Goal: Transaction & Acquisition: Purchase product/service

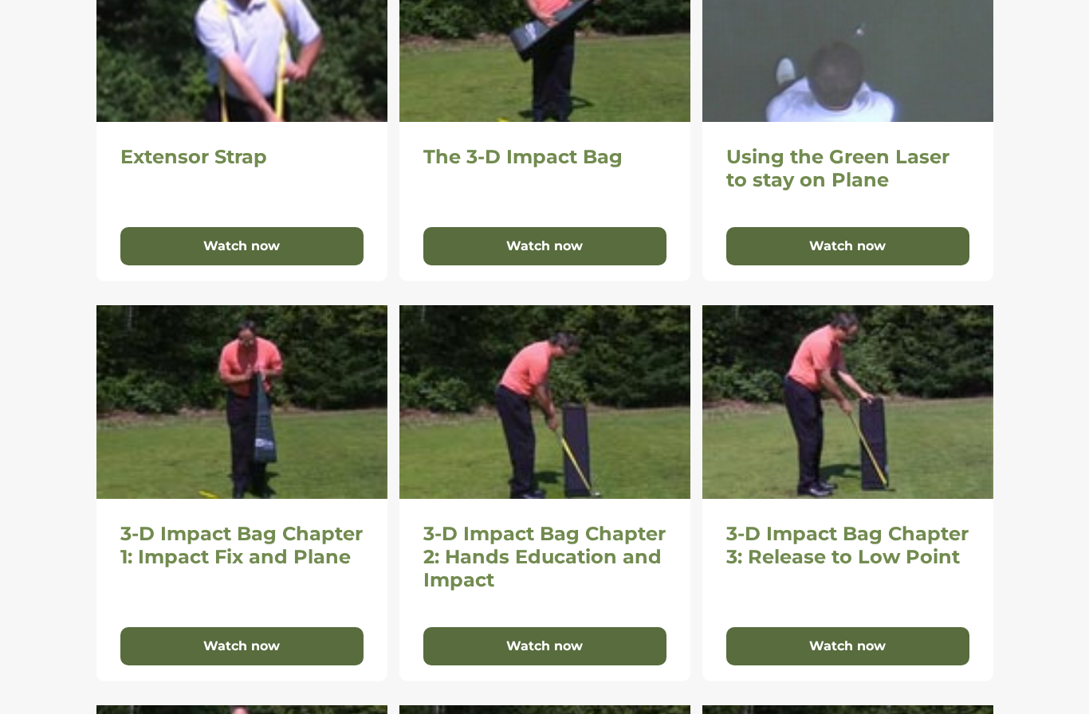
scroll to position [463, 0]
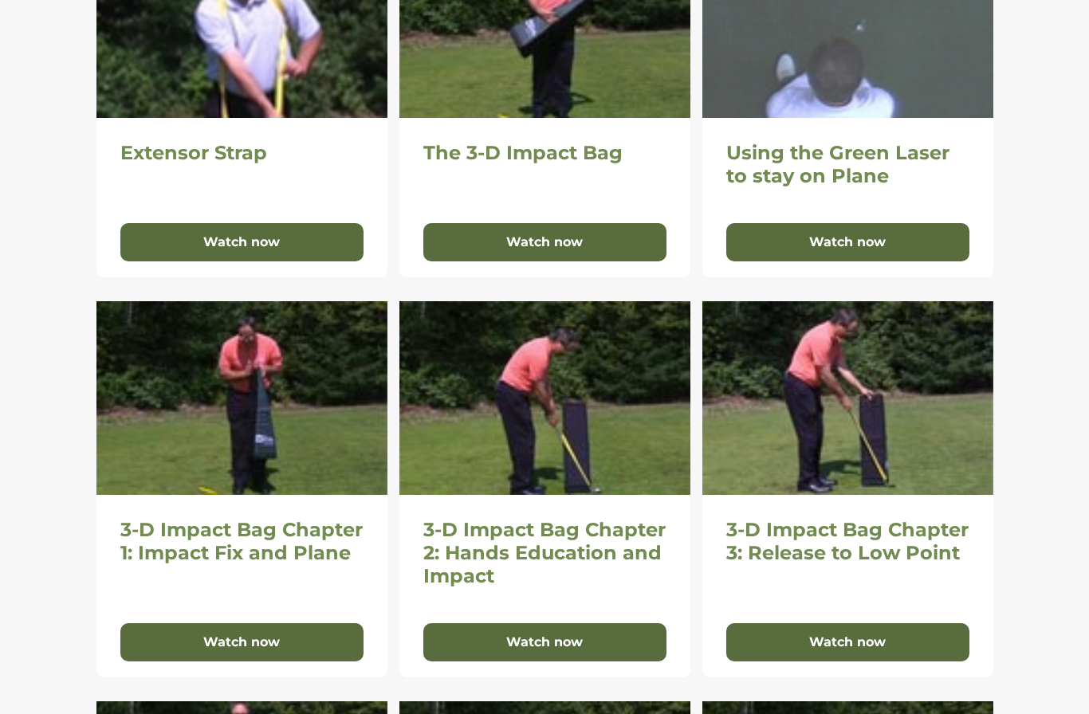
click at [602, 641] on button "Watch now" at bounding box center [544, 642] width 243 height 38
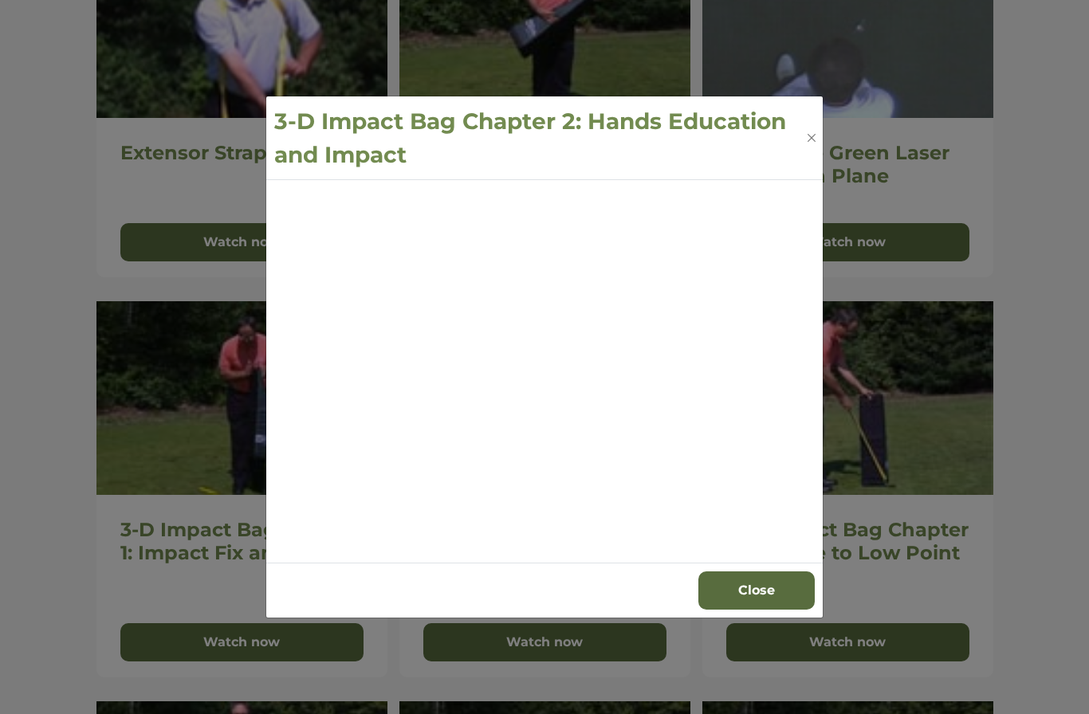
click at [817, 146] on button "Close" at bounding box center [811, 138] width 14 height 16
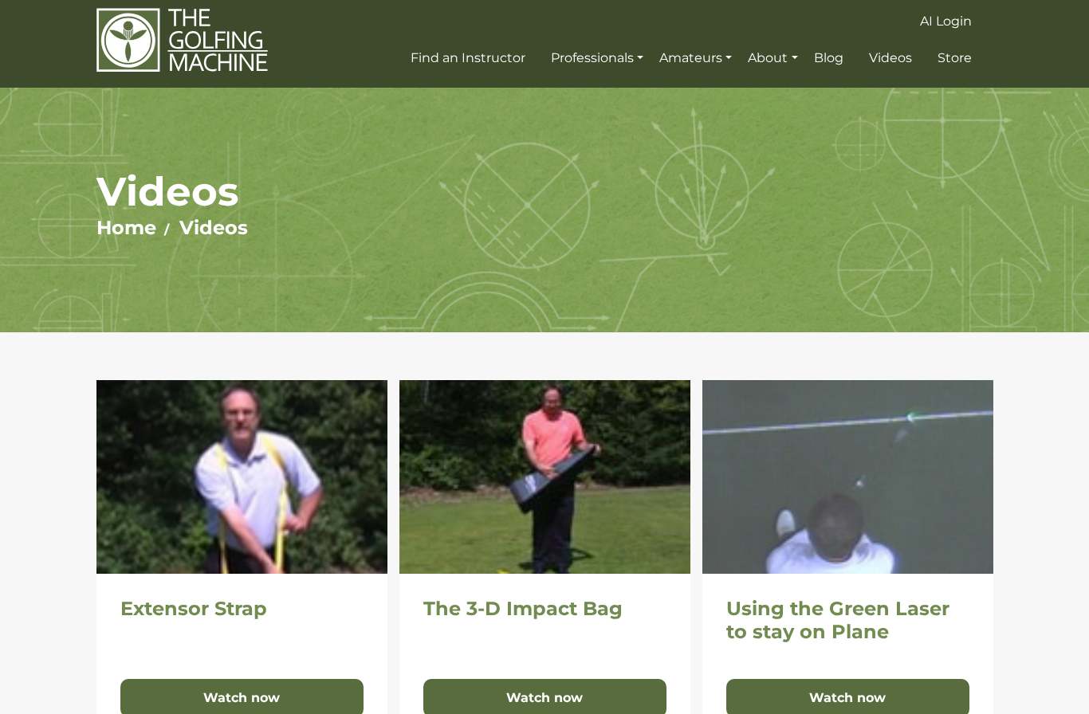
scroll to position [0, 0]
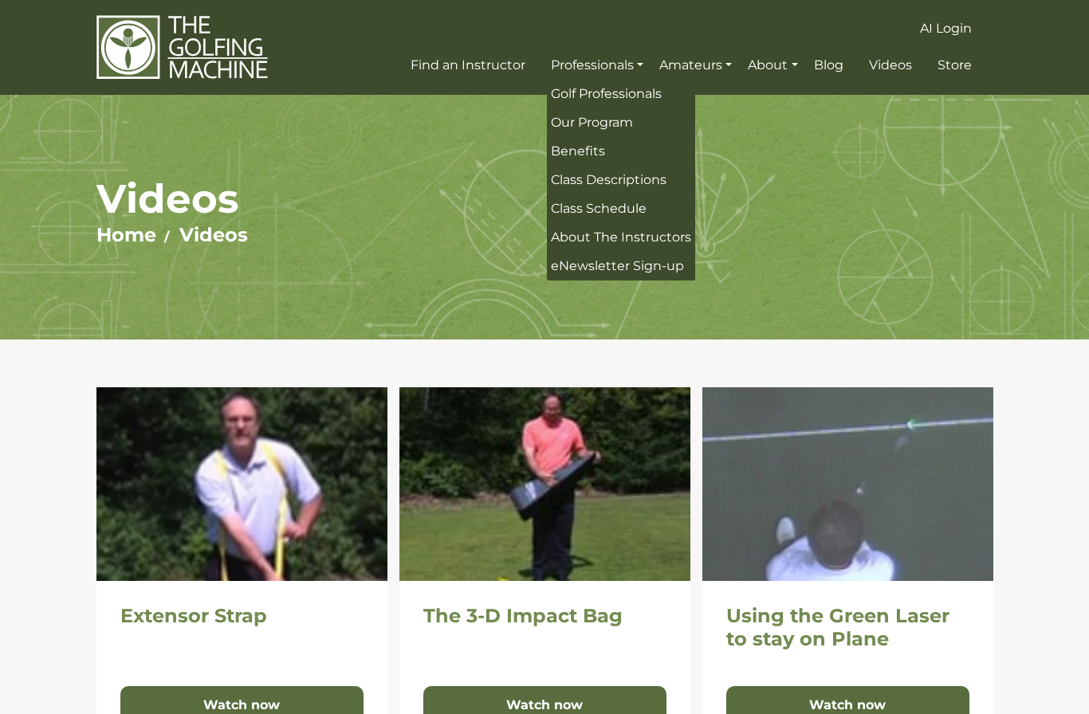
click at [765, 219] on h1 "Videos" at bounding box center [544, 199] width 897 height 49
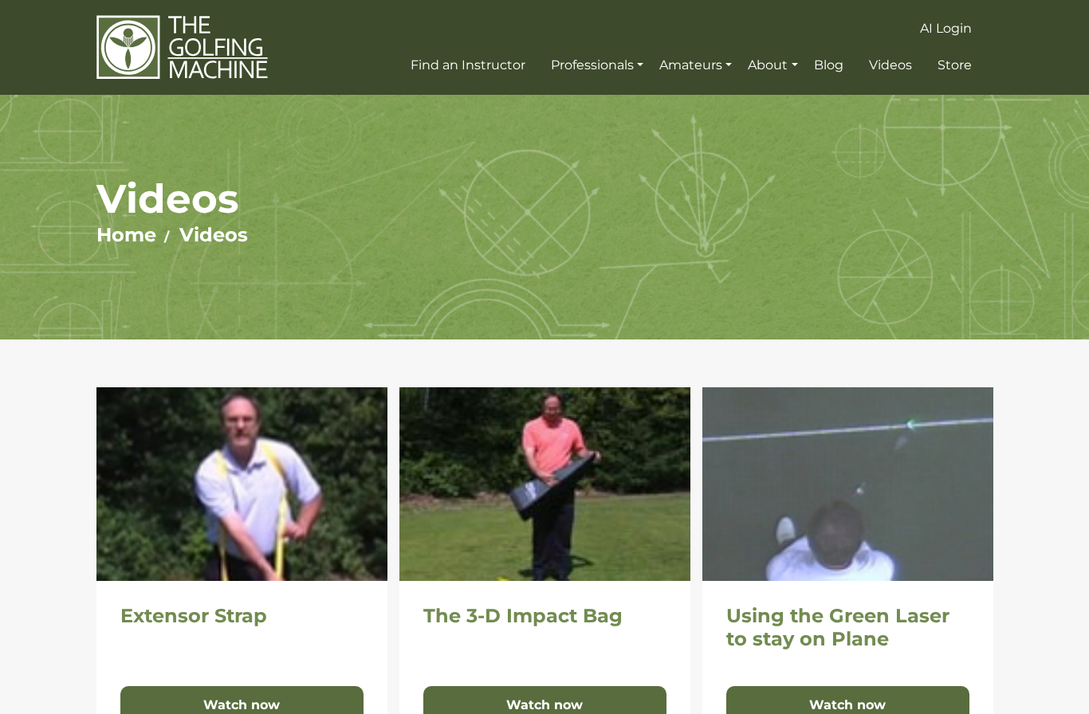
click at [956, 69] on span "Store" at bounding box center [955, 64] width 34 height 15
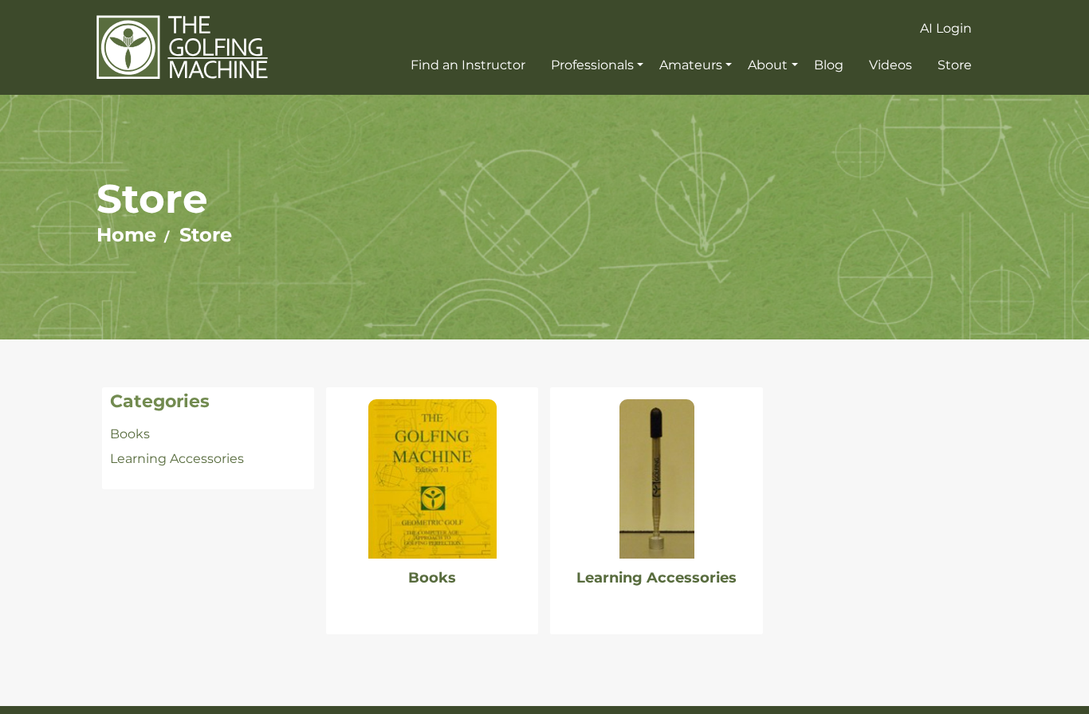
click at [414, 503] on img at bounding box center [432, 478] width 128 height 159
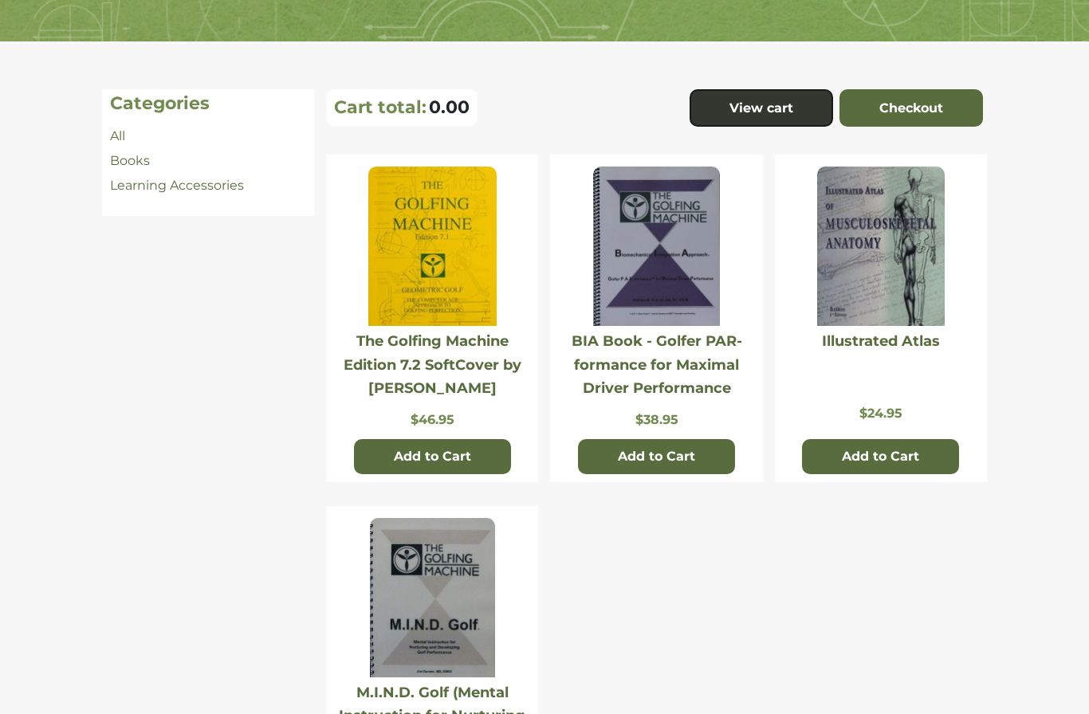
scroll to position [281, 0]
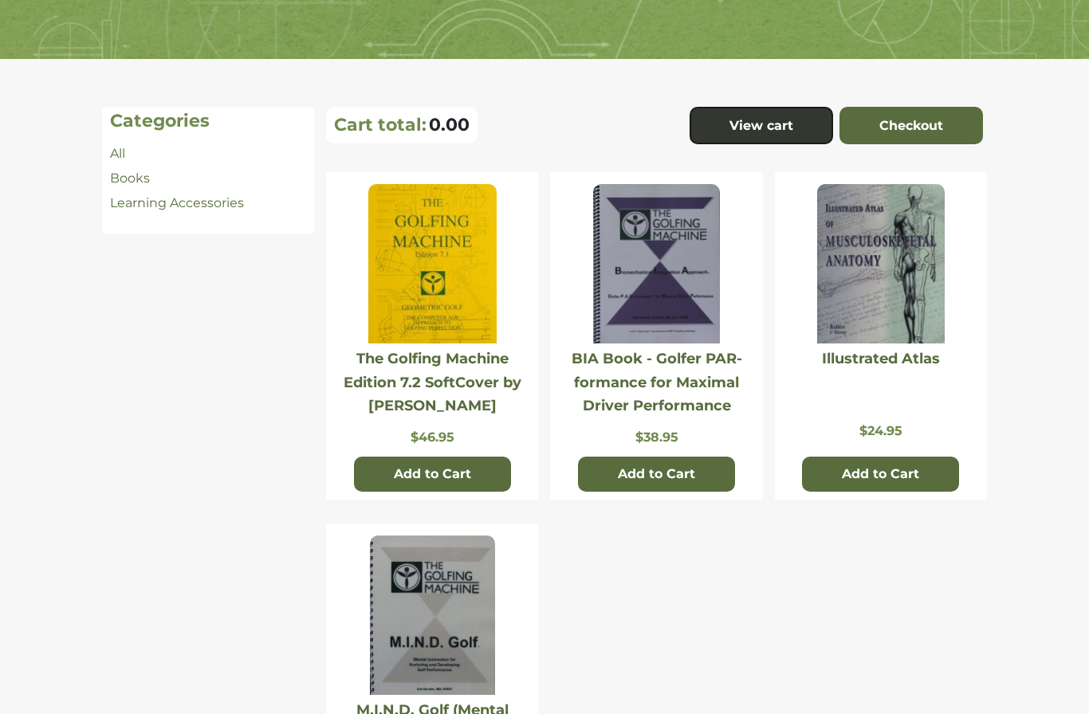
click at [395, 264] on img at bounding box center [432, 263] width 128 height 159
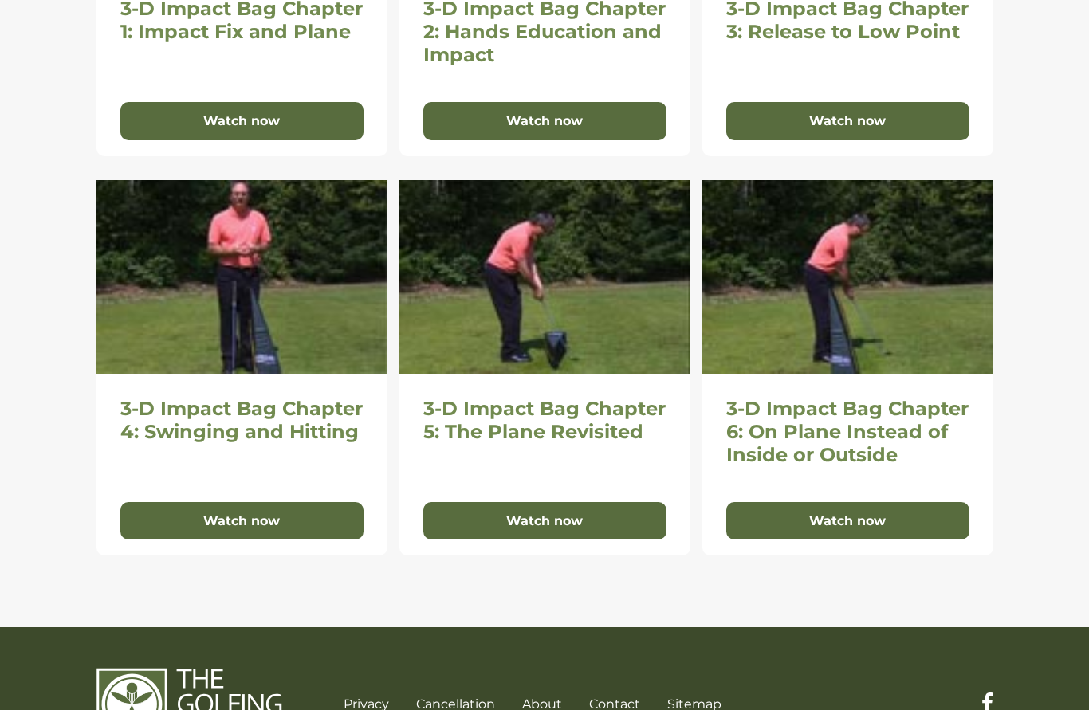
scroll to position [1046, 0]
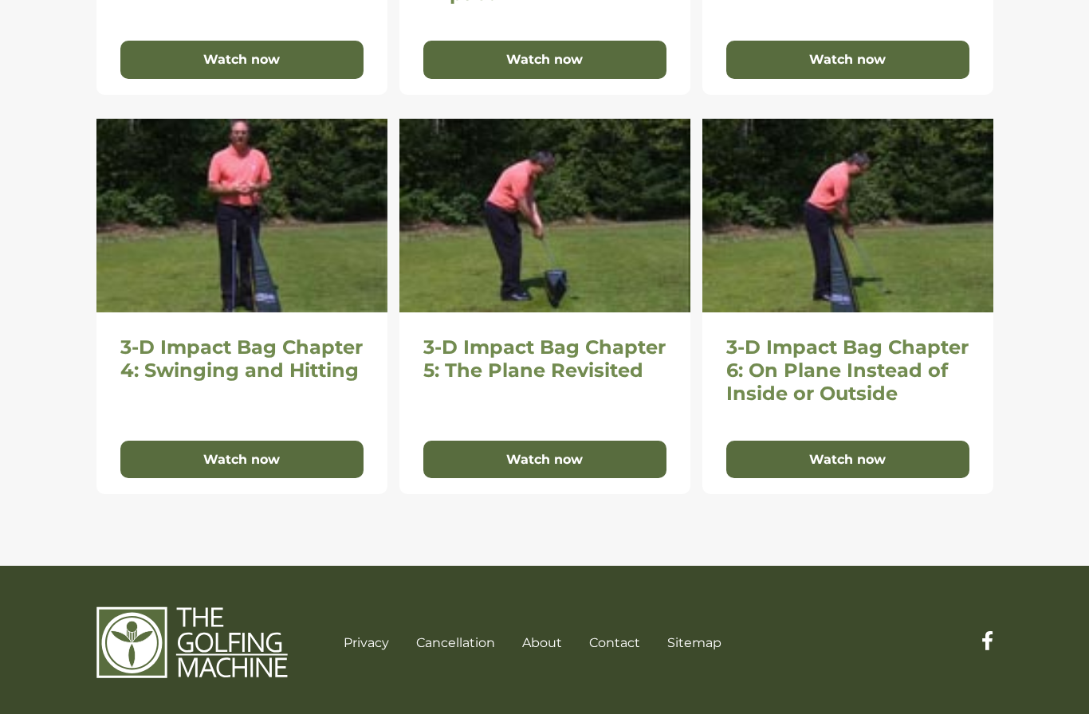
click at [168, 464] on button "Watch now" at bounding box center [241, 460] width 243 height 38
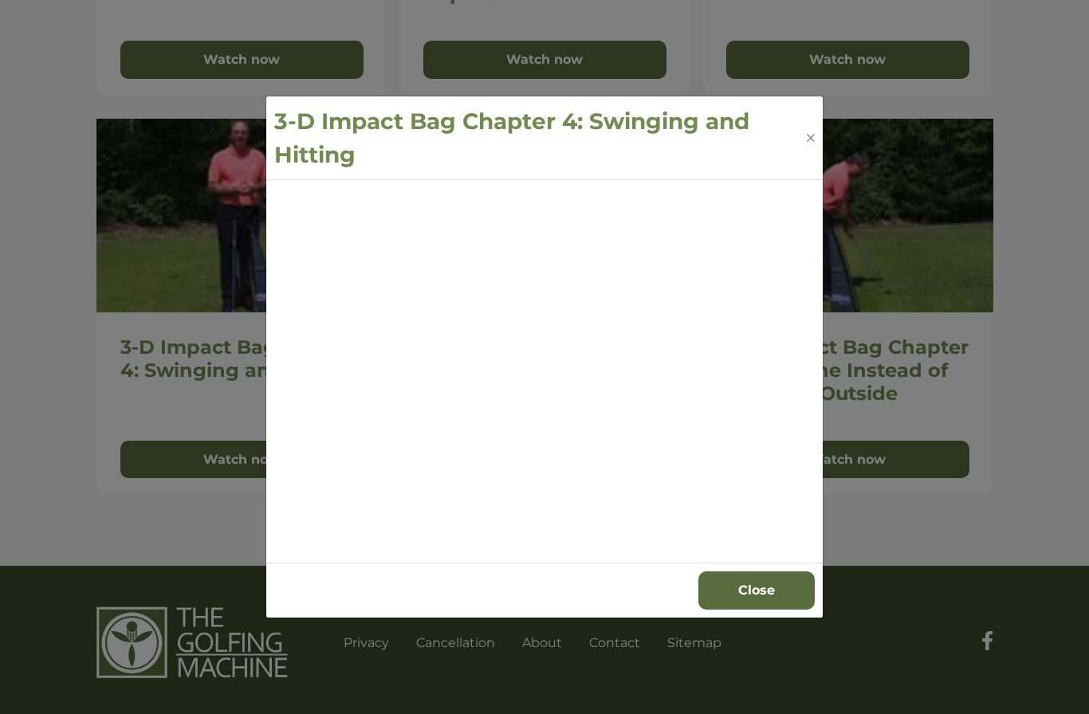
click at [1046, 443] on div "3-D Impact Bag Chapter 4: Swinging and Hitting Close" at bounding box center [544, 357] width 1089 height 714
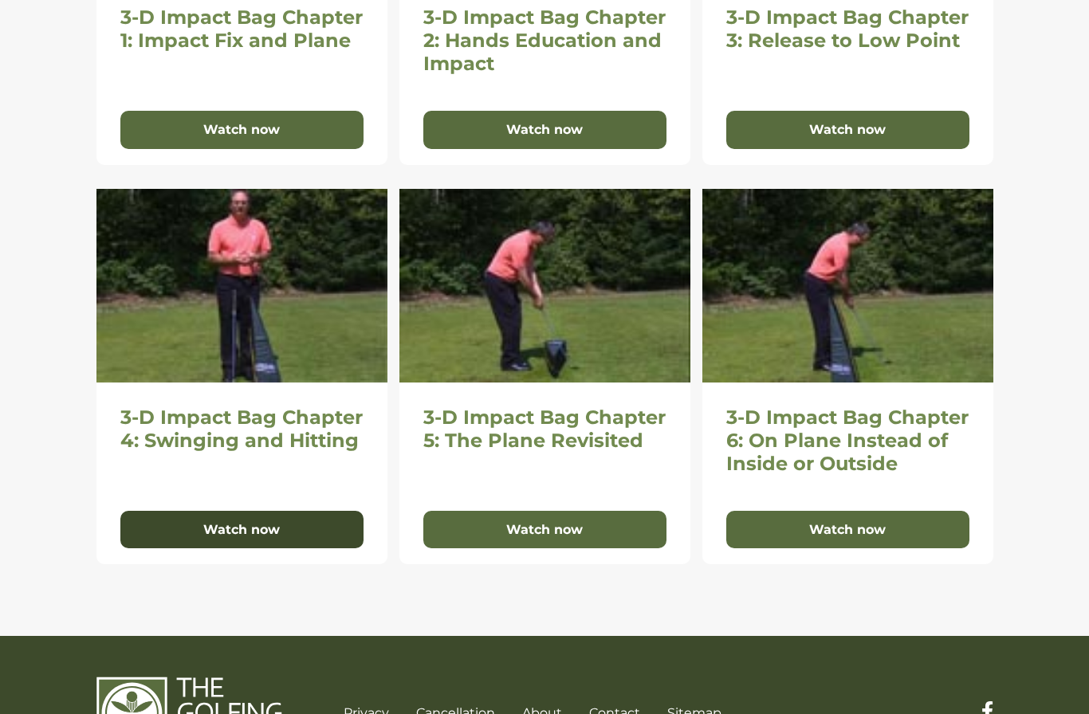
scroll to position [886, 0]
